Goal: Task Accomplishment & Management: Complete application form

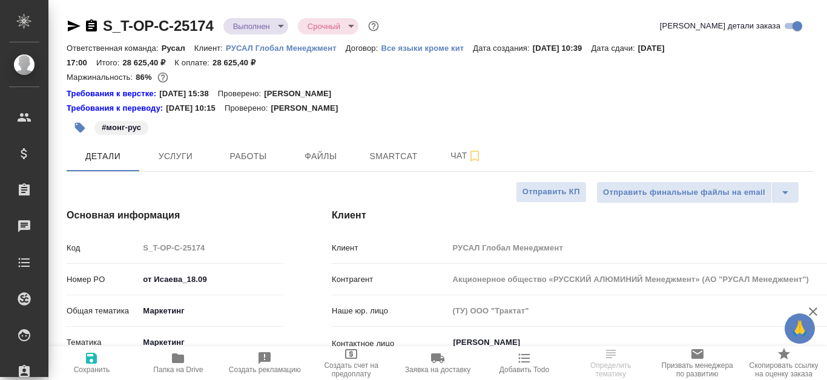
select select "RU"
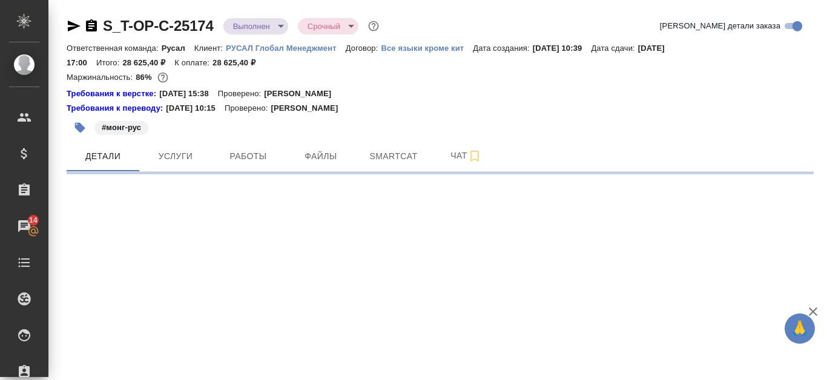
select select "RU"
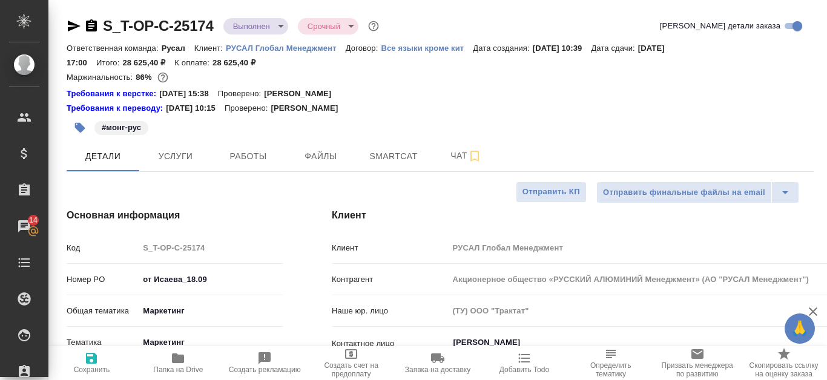
type textarea "x"
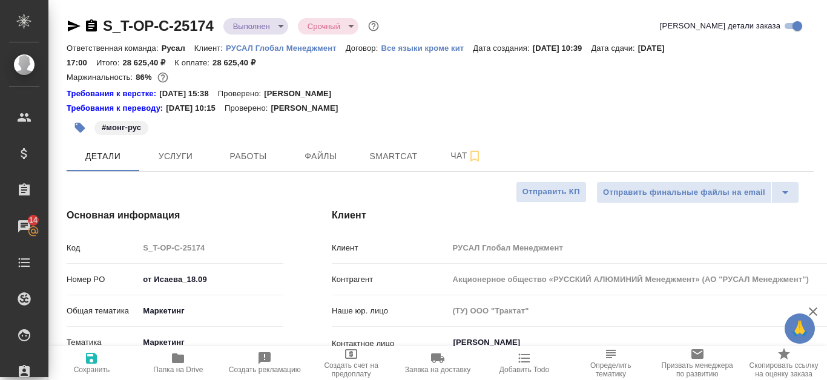
type textarea "x"
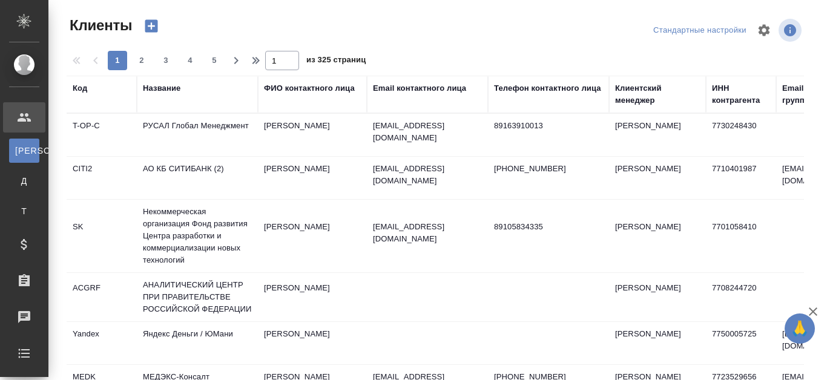
select select "RU"
